Goal: Task Accomplishment & Management: Complete application form

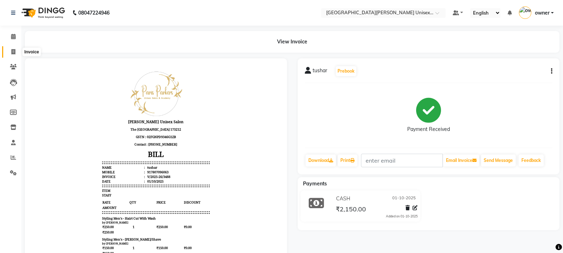
click at [14, 53] on icon at bounding box center [13, 51] width 4 height 5
select select "service"
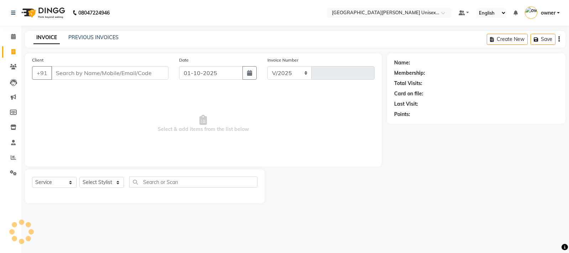
select select "7055"
type input "3489"
click at [94, 182] on select "Select Stylist" at bounding box center [101, 182] width 44 height 11
select select "58723"
click at [79, 177] on select "Select Stylist anjali [PERSON_NAME] [PERSON_NAME] styler [PERSON_NAME] [PERSON_…" at bounding box center [101, 182] width 44 height 11
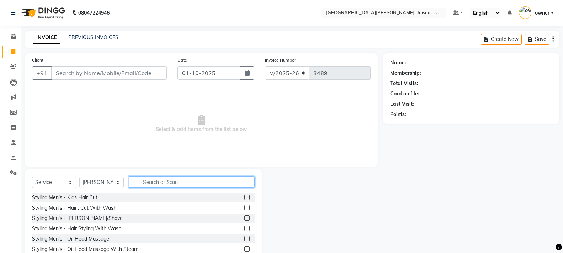
click at [168, 185] on input "text" at bounding box center [192, 181] width 126 height 11
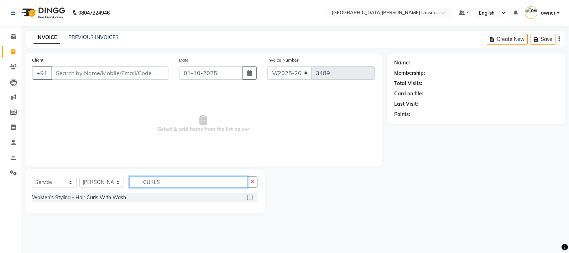
type input "CURLS"
click at [249, 198] on label at bounding box center [249, 197] width 5 height 5
click at [249, 198] on input "checkbox" at bounding box center [249, 197] width 5 height 5
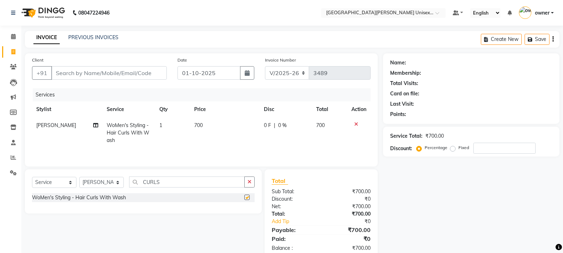
checkbox input "false"
click at [271, 122] on div "0 F | 0 %" at bounding box center [286, 125] width 44 height 7
select select "58723"
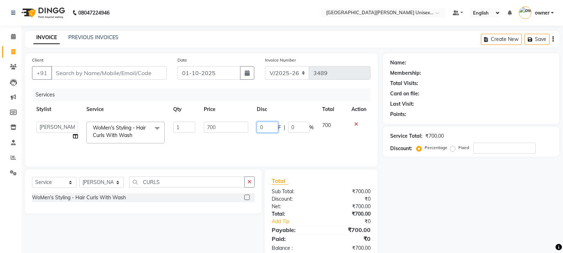
click at [271, 127] on input "0" at bounding box center [267, 127] width 21 height 11
type input "20088"
click at [123, 71] on input "Client" at bounding box center [109, 73] width 116 height 14
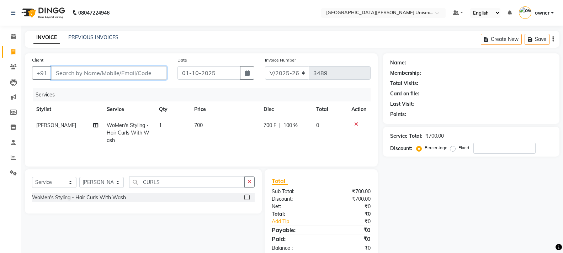
type input "8"
type input "0"
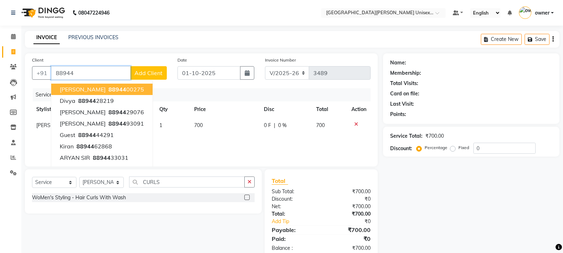
click at [107, 90] on ngb-highlight "88944 00275" at bounding box center [125, 89] width 37 height 7
type input "8894400275"
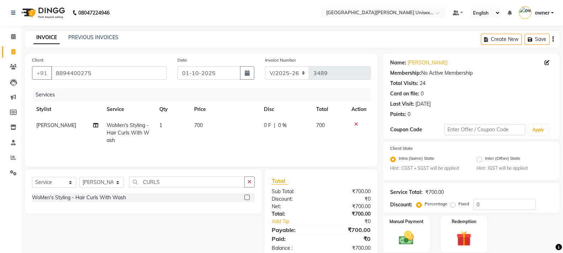
click at [274, 125] on span "|" at bounding box center [274, 125] width 1 height 7
select select "58723"
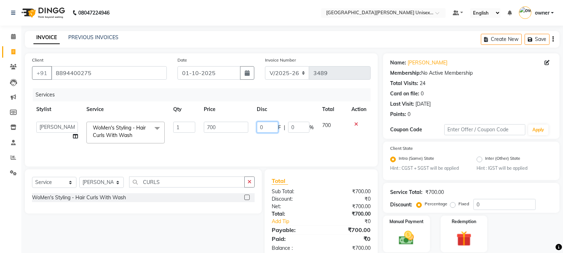
click at [271, 124] on input "0" at bounding box center [267, 127] width 21 height 11
type input "200"
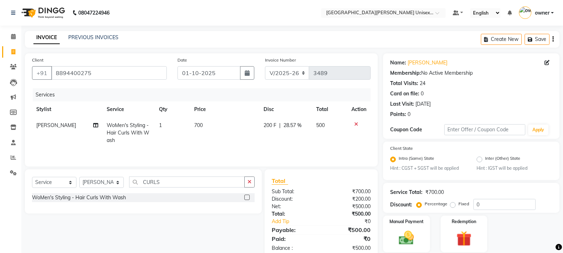
click at [354, 136] on td at bounding box center [358, 132] width 23 height 31
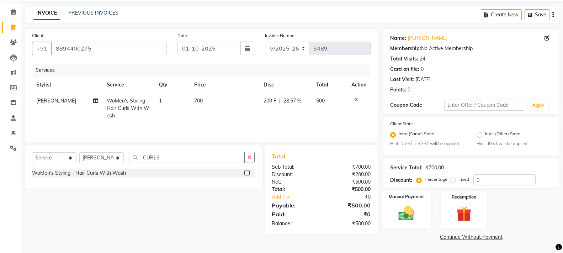
click at [403, 204] on div "Manual Payment" at bounding box center [406, 209] width 49 height 38
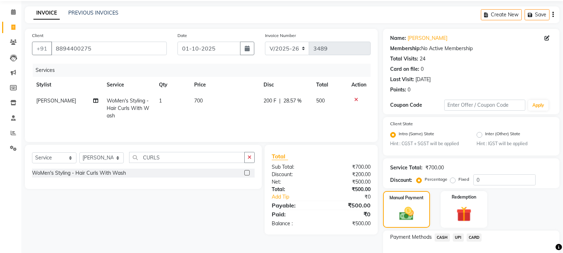
click at [441, 238] on span "CASH" at bounding box center [442, 237] width 15 height 8
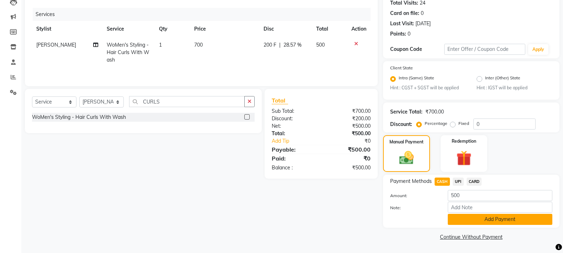
click at [475, 220] on button "Add Payment" at bounding box center [500, 219] width 105 height 11
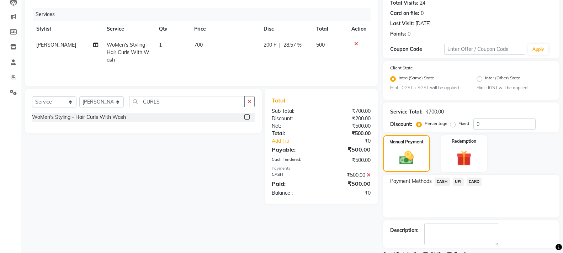
scroll to position [110, 0]
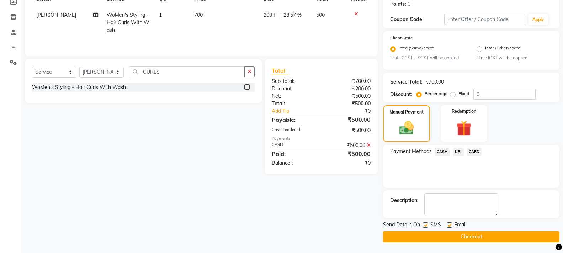
click at [469, 236] on button "Checkout" at bounding box center [471, 236] width 176 height 11
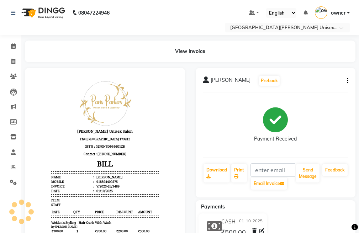
scroll to position [91, 0]
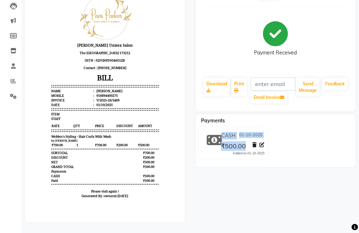
drag, startPoint x: 284, startPoint y: 117, endPoint x: 533, endPoint y: 184, distance: 257.3
click at [359, 147] on html "08047224946 Select Location × [GEOGRAPHIC_DATA] Parkers Unisex Salon, Mall Road…" at bounding box center [179, 30] width 359 height 233
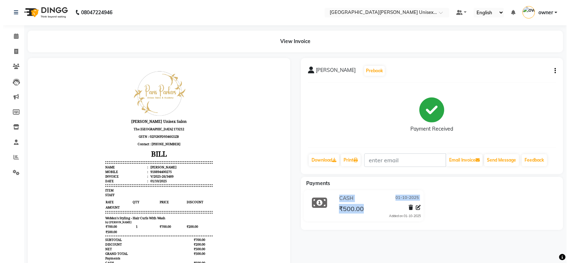
scroll to position [0, 0]
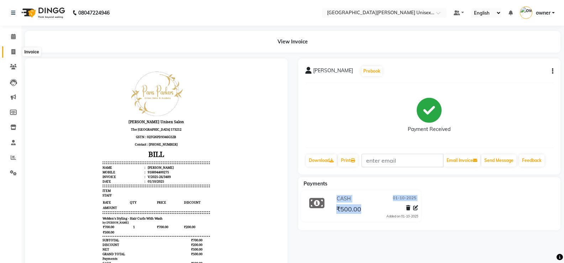
click at [15, 48] on span at bounding box center [13, 52] width 12 height 8
select select "service"
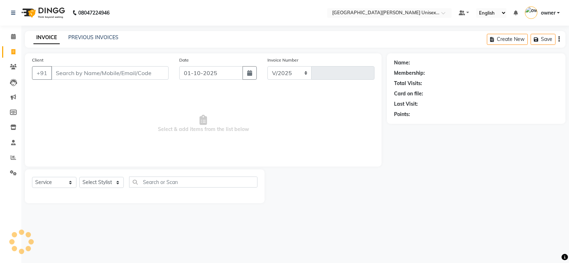
select select "7055"
type input "3490"
click at [79, 75] on input "Client" at bounding box center [109, 73] width 117 height 14
type input "9015190526"
click at [144, 69] on button "Add Client" at bounding box center [150, 73] width 37 height 14
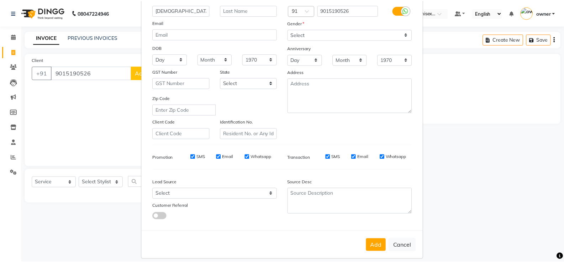
scroll to position [65, 0]
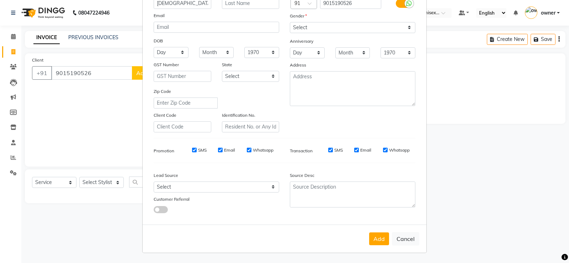
type input "[DEMOGRAPHIC_DATA]"
click at [329, 25] on select "Select [DEMOGRAPHIC_DATA] [DEMOGRAPHIC_DATA] Other Prefer Not To Say" at bounding box center [353, 27] width 126 height 11
select select "[DEMOGRAPHIC_DATA]"
click at [290, 22] on select "Select [DEMOGRAPHIC_DATA] [DEMOGRAPHIC_DATA] Other Prefer Not To Say" at bounding box center [353, 27] width 126 height 11
click at [378, 238] on button "Add" at bounding box center [379, 238] width 20 height 13
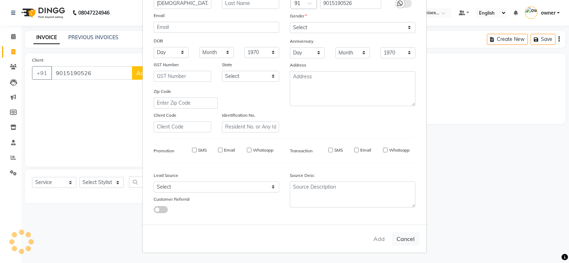
select select
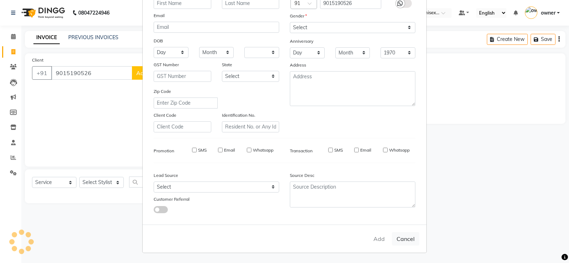
select select
checkbox input "false"
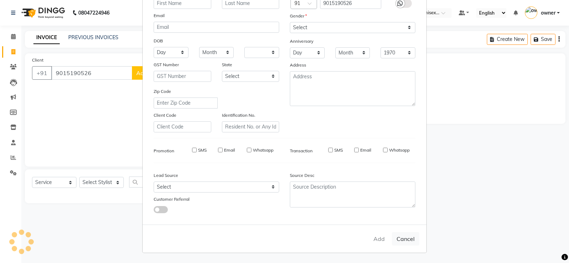
checkbox input "false"
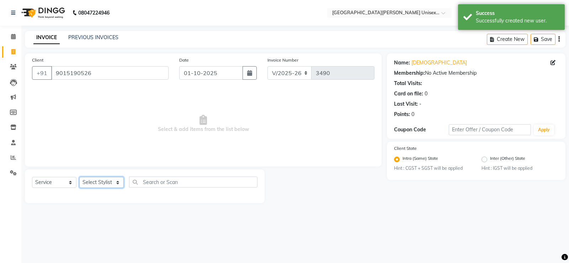
click at [111, 184] on select "Select Stylist anjali [PERSON_NAME] [PERSON_NAME] styler [PERSON_NAME] [PERSON_…" at bounding box center [101, 182] width 44 height 11
select select "61129"
click at [79, 177] on select "Select Stylist anjali [PERSON_NAME] [PERSON_NAME] styler [PERSON_NAME] [PERSON_…" at bounding box center [101, 182] width 44 height 11
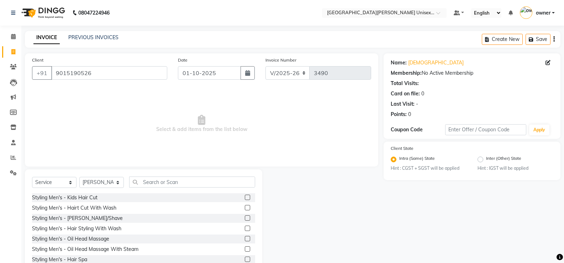
click at [245, 209] on label at bounding box center [247, 207] width 5 height 5
click at [245, 209] on input "checkbox" at bounding box center [247, 208] width 5 height 5
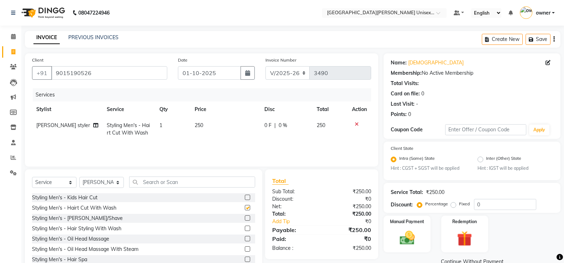
checkbox input "false"
click at [245, 216] on label at bounding box center [247, 217] width 5 height 5
click at [245, 216] on input "checkbox" at bounding box center [247, 218] width 5 height 5
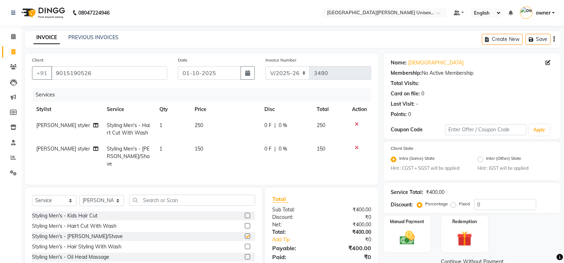
checkbox input "false"
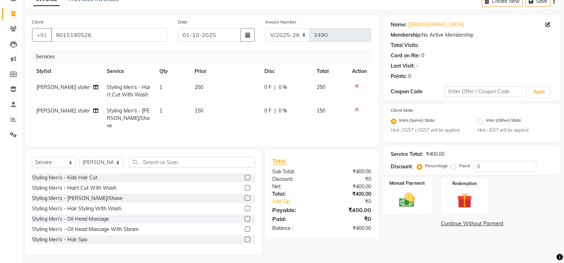
click at [424, 206] on div "Manual Payment" at bounding box center [407, 196] width 49 height 38
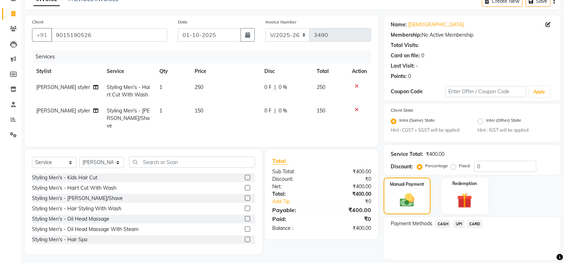
click at [463, 222] on span "UPI" at bounding box center [458, 224] width 11 height 8
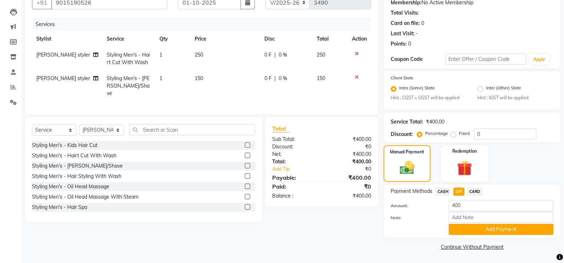
click at [445, 191] on span "CASH" at bounding box center [442, 192] width 15 height 8
click at [514, 228] on button "Add Payment" at bounding box center [501, 229] width 105 height 11
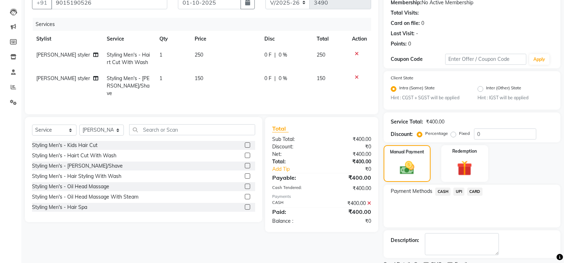
scroll to position [100, 0]
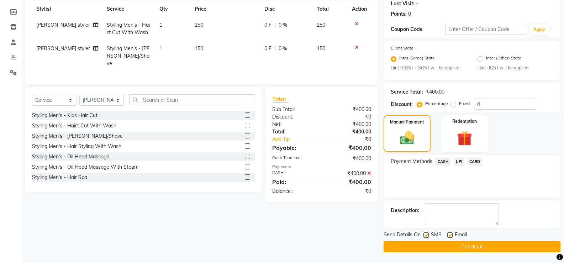
click at [519, 242] on button "Checkout" at bounding box center [472, 246] width 177 height 11
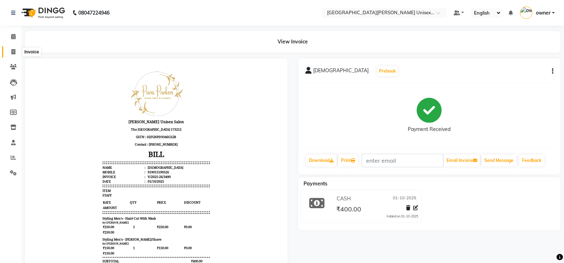
click at [15, 49] on span at bounding box center [13, 52] width 12 height 8
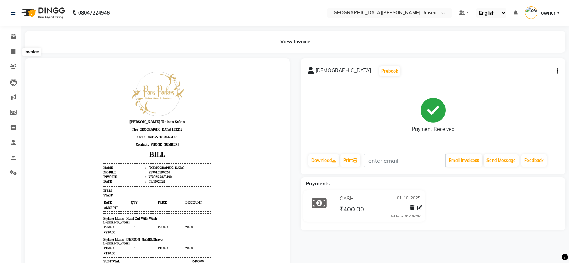
select select "service"
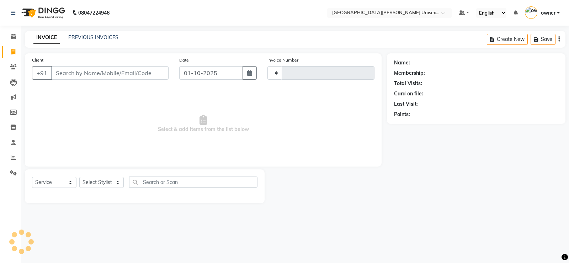
type input "3491"
select select "7055"
click at [66, 72] on input "Client" at bounding box center [109, 73] width 117 height 14
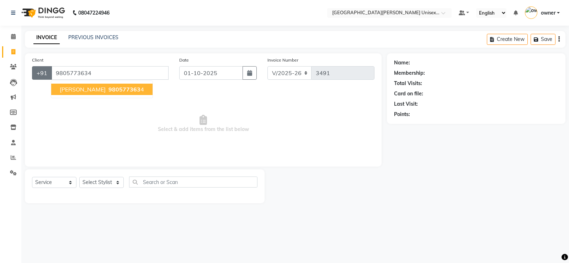
type input "9805773634"
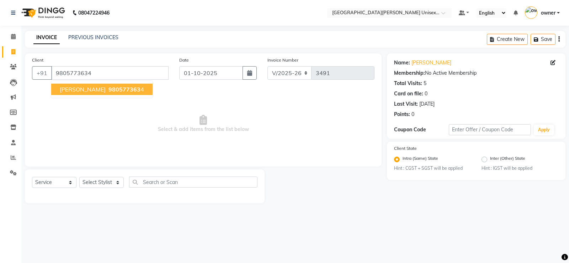
click at [90, 90] on span "[PERSON_NAME]" at bounding box center [83, 89] width 46 height 7
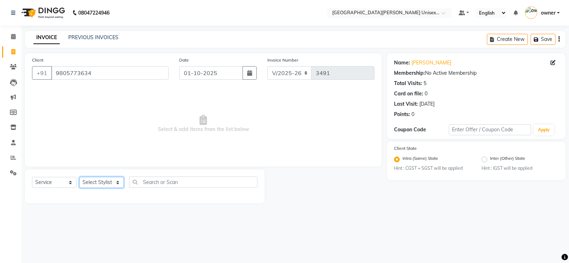
click at [117, 184] on select "Select Stylist anjali [PERSON_NAME] [PERSON_NAME] styler [PERSON_NAME] [PERSON_…" at bounding box center [101, 182] width 44 height 11
select select "86130"
click at [79, 177] on select "Select Stylist anjali [PERSON_NAME] [PERSON_NAME] styler [PERSON_NAME] [PERSON_…" at bounding box center [101, 182] width 44 height 11
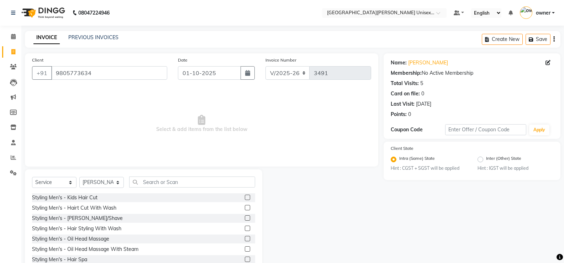
click at [245, 209] on label at bounding box center [247, 207] width 5 height 5
click at [245, 209] on input "checkbox" at bounding box center [247, 208] width 5 height 5
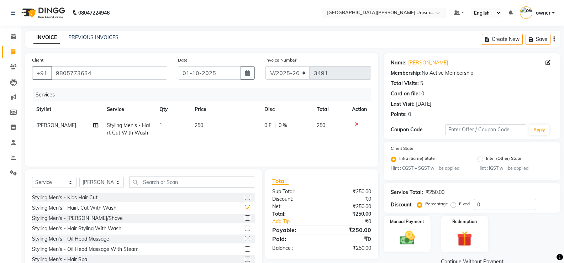
checkbox input "false"
click at [245, 218] on label at bounding box center [247, 217] width 5 height 5
click at [245, 218] on input "checkbox" at bounding box center [247, 218] width 5 height 5
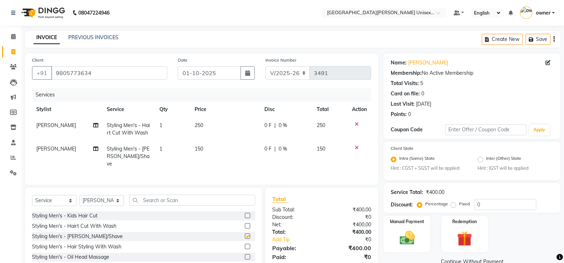
checkbox input "false"
click at [411, 243] on img at bounding box center [406, 238] width 25 height 18
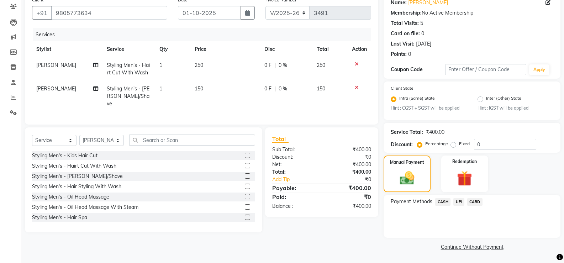
click at [457, 199] on span "UPI" at bounding box center [458, 202] width 11 height 8
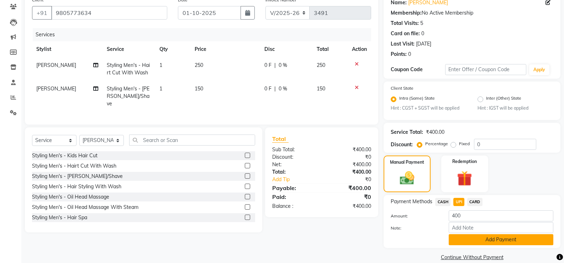
scroll to position [70, 0]
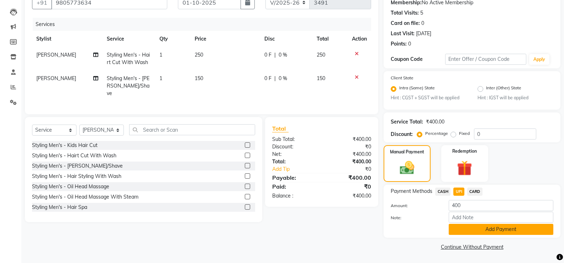
click at [466, 224] on button "Add Payment" at bounding box center [501, 229] width 105 height 11
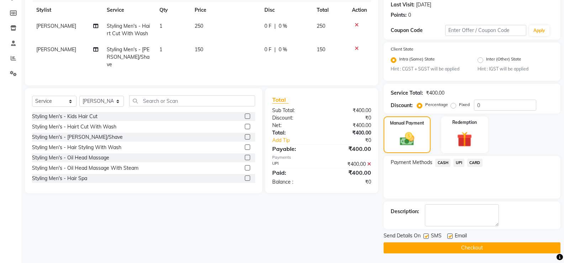
scroll to position [100, 0]
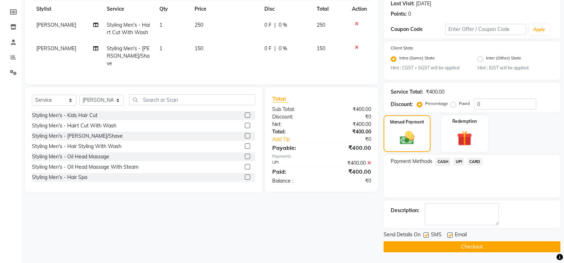
click at [466, 247] on button "Checkout" at bounding box center [472, 246] width 177 height 11
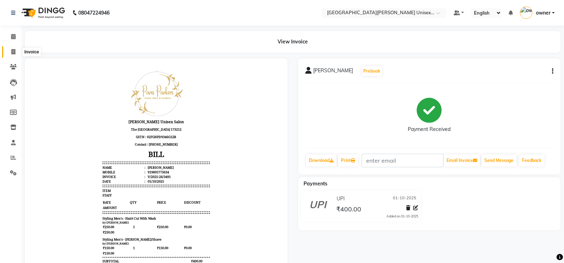
click at [14, 54] on icon at bounding box center [13, 51] width 4 height 5
select select "service"
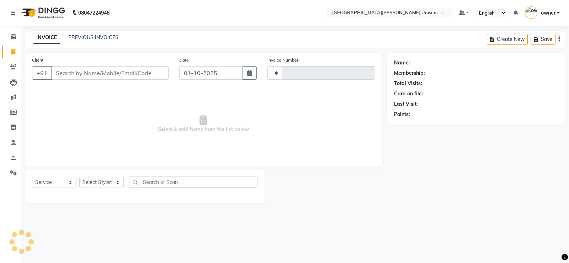
type input "3492"
select select "7055"
click at [81, 70] on input "Client" at bounding box center [109, 73] width 117 height 14
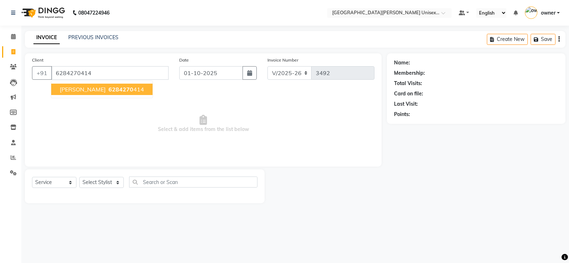
type input "6284270414"
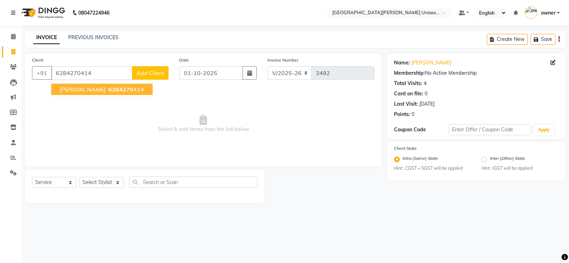
click at [77, 89] on span "[PERSON_NAME]" at bounding box center [83, 89] width 46 height 7
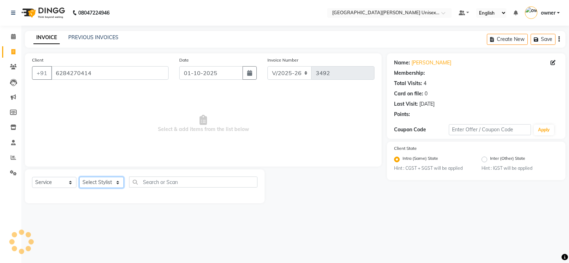
click at [109, 187] on select "Select Stylist anjali [PERSON_NAME] [PERSON_NAME] styler [PERSON_NAME] [PERSON_…" at bounding box center [101, 182] width 44 height 11
select select "80028"
click at [79, 177] on select "Select Stylist anjali [PERSON_NAME] [PERSON_NAME] styler [PERSON_NAME] [PERSON_…" at bounding box center [101, 182] width 44 height 11
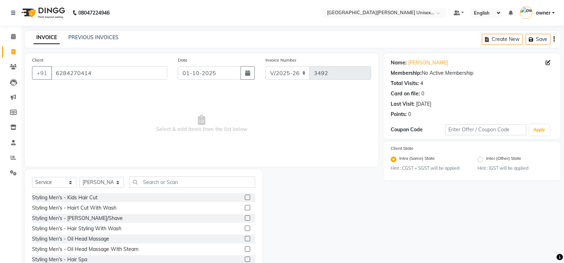
click at [245, 205] on label at bounding box center [247, 207] width 5 height 5
click at [245, 206] on input "checkbox" at bounding box center [247, 208] width 5 height 5
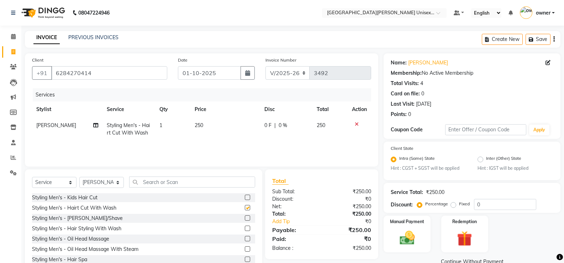
checkbox input "false"
click at [245, 218] on label at bounding box center [247, 217] width 5 height 5
click at [245, 218] on input "checkbox" at bounding box center [247, 218] width 5 height 5
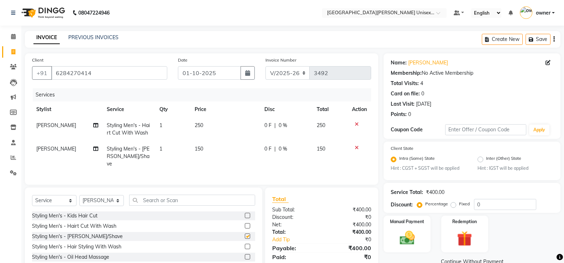
checkbox input "false"
click at [116, 197] on select "Select Stylist anjali [PERSON_NAME] [PERSON_NAME] styler [PERSON_NAME] [PERSON_…" at bounding box center [101, 200] width 44 height 11
select select "82058"
click at [79, 195] on select "Select Stylist anjali [PERSON_NAME] [PERSON_NAME] styler [PERSON_NAME] [PERSON_…" at bounding box center [101, 200] width 44 height 11
click at [245, 224] on label at bounding box center [247, 225] width 5 height 5
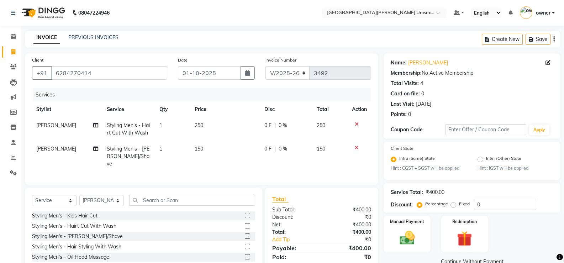
click at [245, 224] on input "checkbox" at bounding box center [247, 226] width 5 height 5
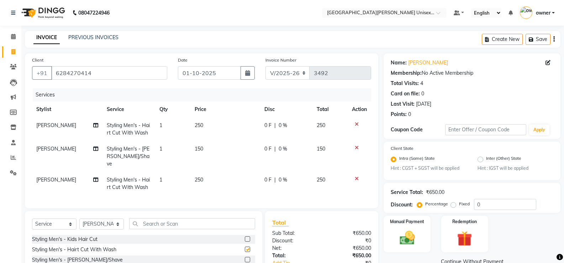
checkbox input "false"
click at [245, 253] on label at bounding box center [247, 259] width 5 height 5
click at [245, 253] on input "checkbox" at bounding box center [247, 260] width 5 height 5
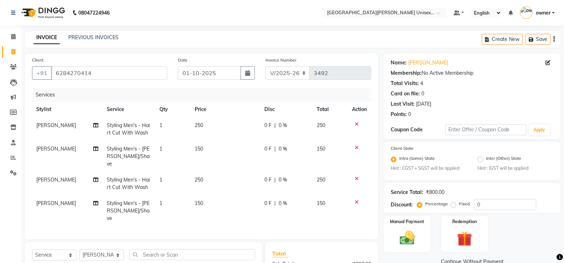
checkbox input "false"
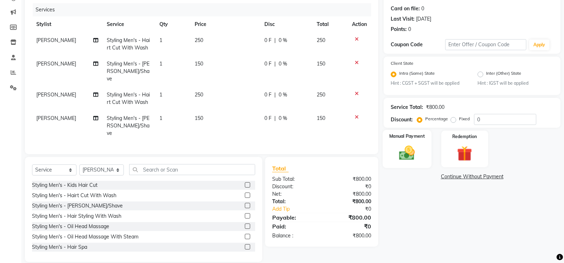
click at [406, 157] on img at bounding box center [406, 153] width 25 height 18
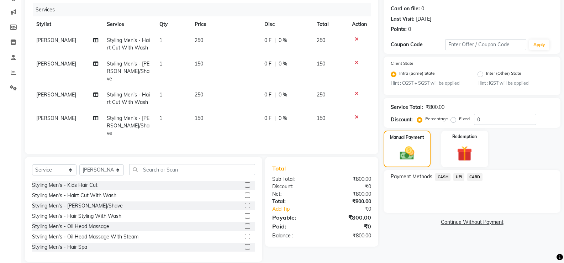
click at [456, 176] on span "UPI" at bounding box center [458, 177] width 11 height 8
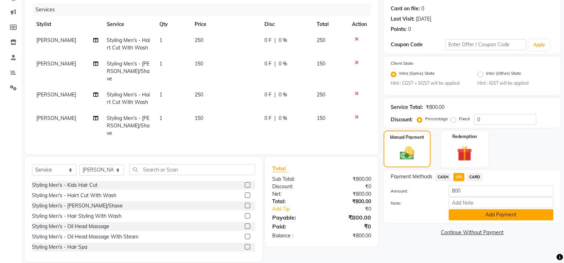
click at [454, 215] on button "Add Payment" at bounding box center [501, 214] width 105 height 11
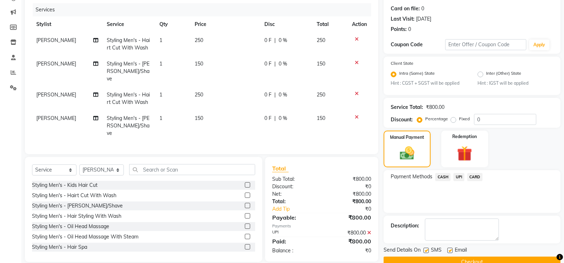
scroll to position [100, 0]
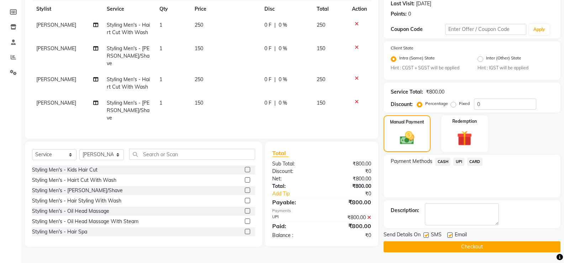
click at [386, 249] on button "Checkout" at bounding box center [472, 246] width 177 height 11
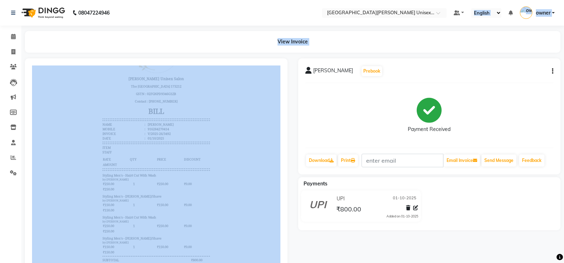
scroll to position [35, 0]
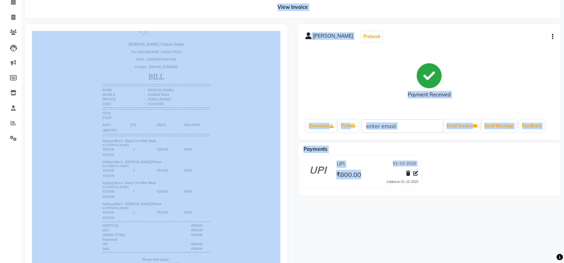
drag, startPoint x: 23, startPoint y: 269, endPoint x: 380, endPoint y: 229, distance: 359.4
click at [399, 219] on app-home "08047224946 Select Location × [GEOGRAPHIC_DATA] Parkers Unisex Salon, Mall Road…" at bounding box center [282, 130] width 564 height 331
drag, startPoint x: 376, startPoint y: 208, endPoint x: 389, endPoint y: 222, distance: 18.6
click at [376, 208] on div "[PERSON_NAME] Prebook Payment Received Download Print Email Invoice Send Messag…" at bounding box center [429, 155] width 273 height 262
drag, startPoint x: 407, startPoint y: 237, endPoint x: 428, endPoint y: 225, distance: 24.4
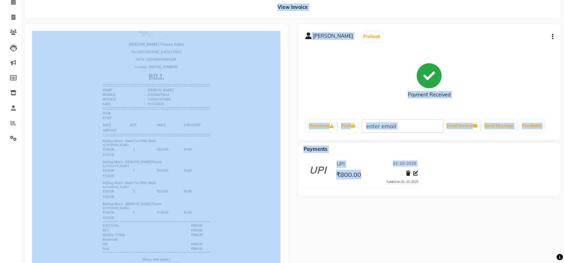
click at [428, 225] on div "[PERSON_NAME] Prebook Payment Received Download Print Email Invoice Send Messag…" at bounding box center [429, 155] width 273 height 262
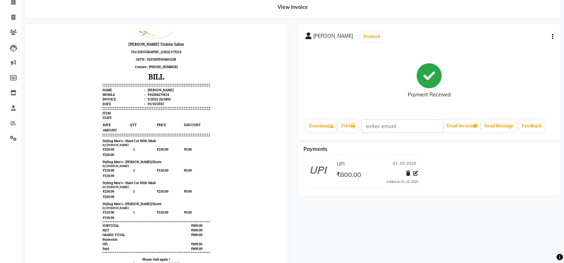
click at [436, 222] on div "[PERSON_NAME] Prebook Payment Received Download Print Email Invoice Send Messag…" at bounding box center [429, 155] width 273 height 262
click at [20, 15] on div "View Invoice" at bounding box center [293, 7] width 546 height 22
click at [7, 14] on span at bounding box center [13, 18] width 12 height 8
select select "service"
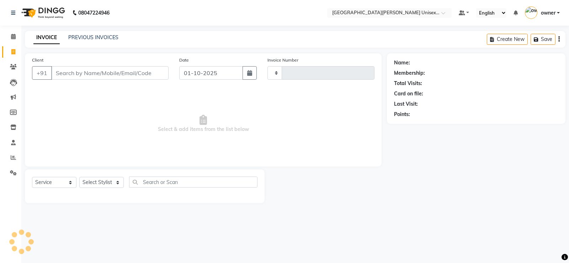
type input "3493"
select select "7055"
click at [104, 73] on input "Client" at bounding box center [109, 73] width 117 height 14
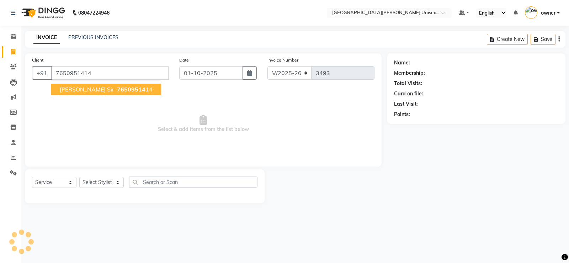
type input "7650951414"
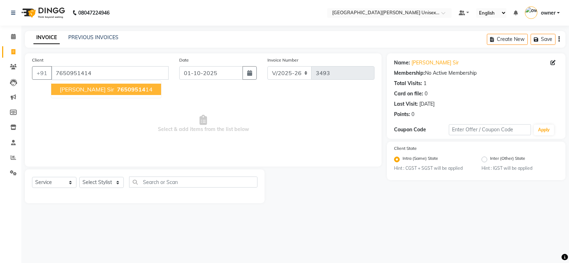
click at [75, 92] on span "[PERSON_NAME] sir" at bounding box center [87, 89] width 54 height 7
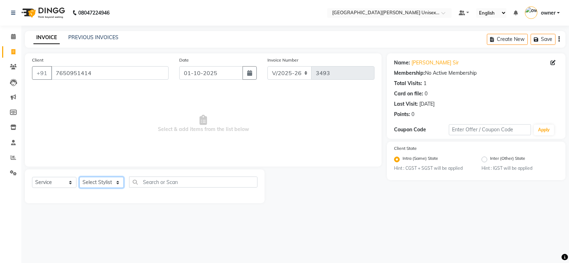
click at [117, 181] on select "Select Stylist anjali [PERSON_NAME] [PERSON_NAME] styler [PERSON_NAME] [PERSON_…" at bounding box center [101, 182] width 44 height 11
select select "61129"
click at [79, 177] on select "Select Stylist anjali [PERSON_NAME] [PERSON_NAME] styler [PERSON_NAME] [PERSON_…" at bounding box center [101, 182] width 44 height 11
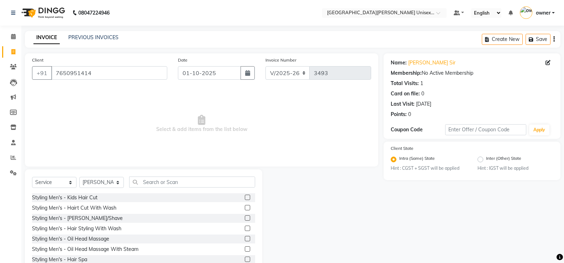
click at [245, 205] on label at bounding box center [247, 207] width 5 height 5
click at [245, 206] on input "checkbox" at bounding box center [247, 208] width 5 height 5
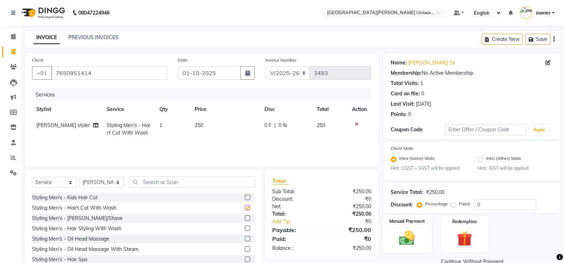
checkbox input "false"
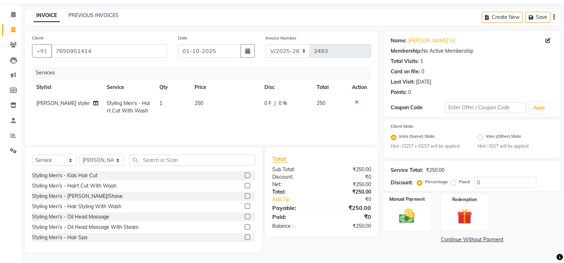
click at [428, 211] on div "Manual Payment" at bounding box center [407, 212] width 49 height 38
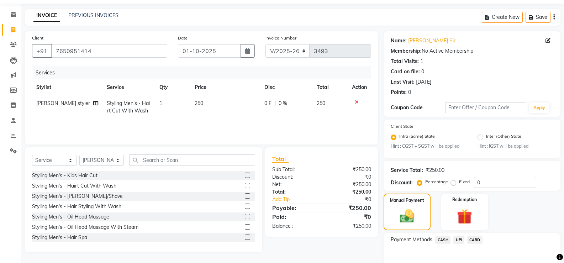
click at [461, 241] on span "UPI" at bounding box center [458, 240] width 11 height 8
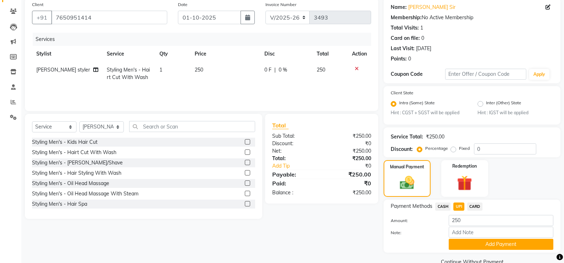
scroll to position [70, 0]
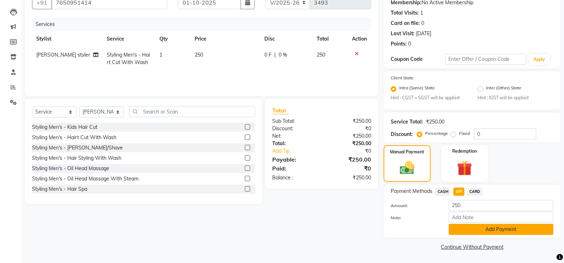
click at [475, 229] on button "Add Payment" at bounding box center [501, 229] width 105 height 11
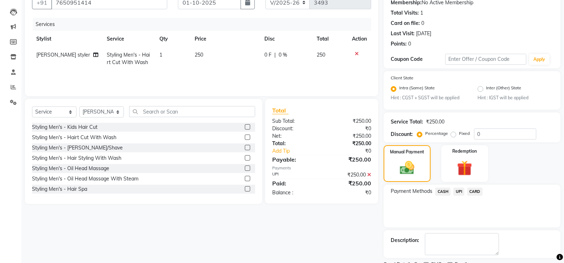
scroll to position [100, 0]
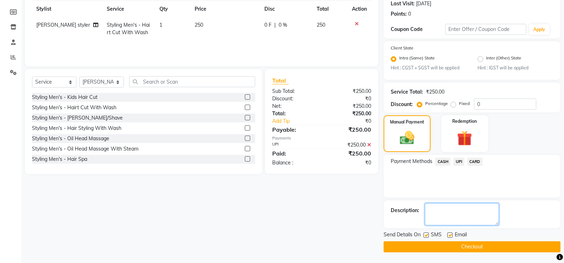
click at [432, 215] on textarea at bounding box center [462, 214] width 74 height 22
click at [437, 246] on button "Checkout" at bounding box center [472, 246] width 177 height 11
